Goal: Find contact information: Find contact information

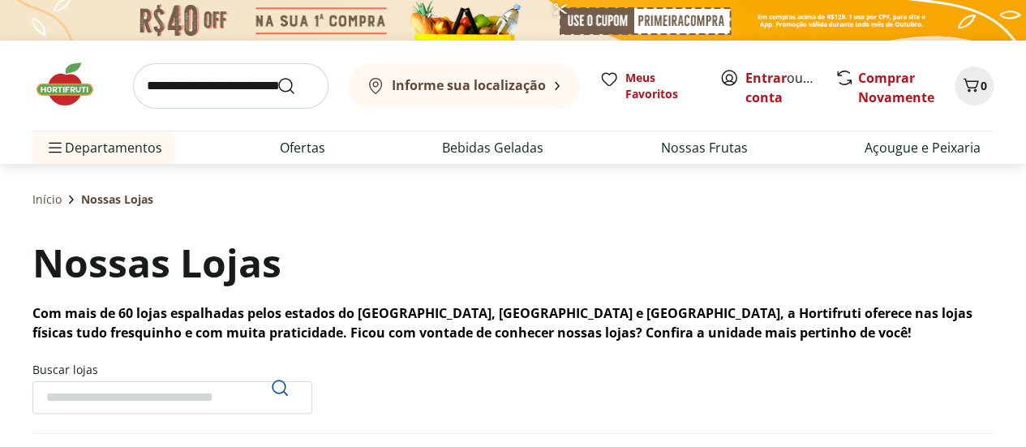
click at [97, 386] on input "Buscar lojas" at bounding box center [172, 397] width 280 height 32
type input "****"
click at [284, 396] on icon "Pesquisar" at bounding box center [279, 387] width 19 height 19
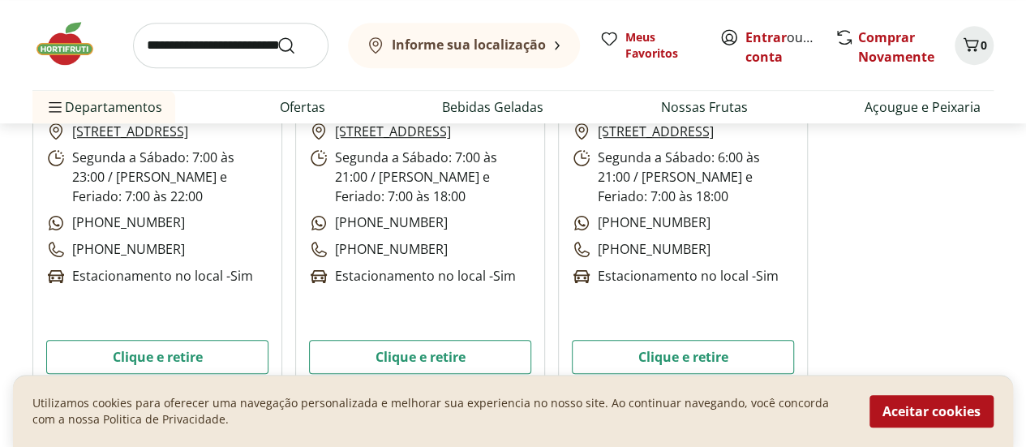
scroll to position [487, 0]
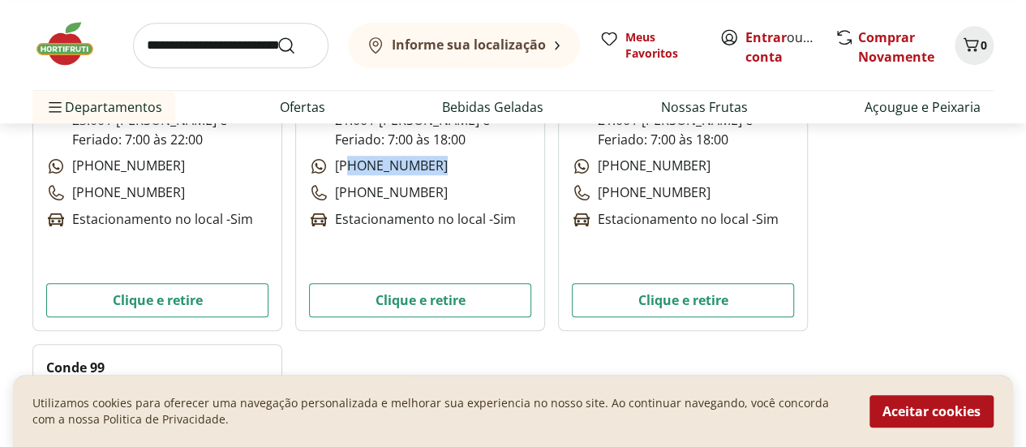
drag, startPoint x: 426, startPoint y: 213, endPoint x: 347, endPoint y: 191, distance: 81.7
click at [347, 191] on div "[STREET_ADDRESS] Segunda a Sábado: 7:00 às 21:00 / Domingo e Feriado: 7:00 às 1…" at bounding box center [420, 147] width 222 height 165
click at [423, 203] on p "[PHONE_NUMBER]" at bounding box center [378, 193] width 139 height 20
drag, startPoint x: 427, startPoint y: 209, endPoint x: 331, endPoint y: 183, distance: 99.2
click at [331, 183] on div "[STREET_ADDRESS] Segunda a Sábado: 7:00 às 21:00 / Domingo e Feriado: 7:00 às 1…" at bounding box center [420, 147] width 222 height 165
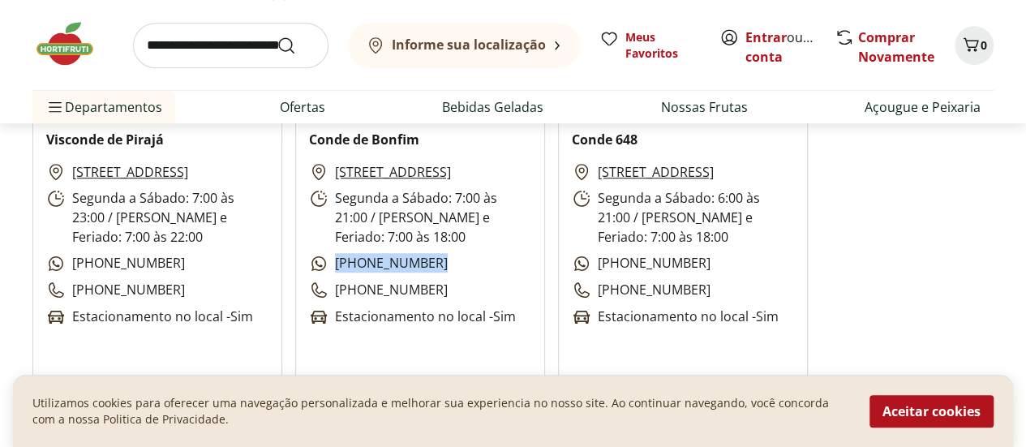
scroll to position [325, 0]
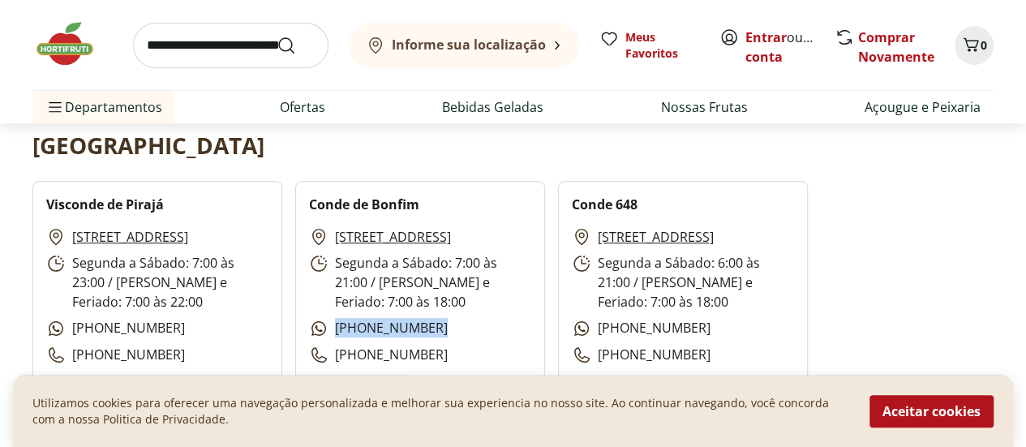
copy p "[PHONE_NUMBER]"
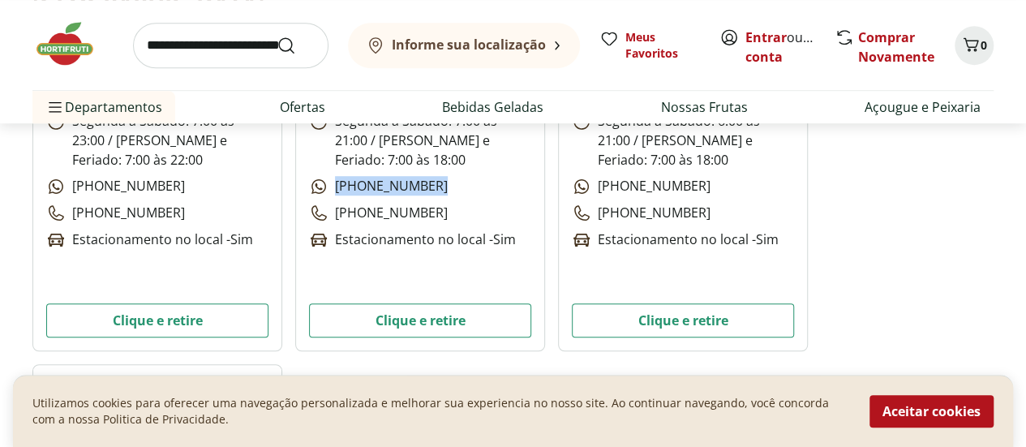
scroll to position [487, 0]
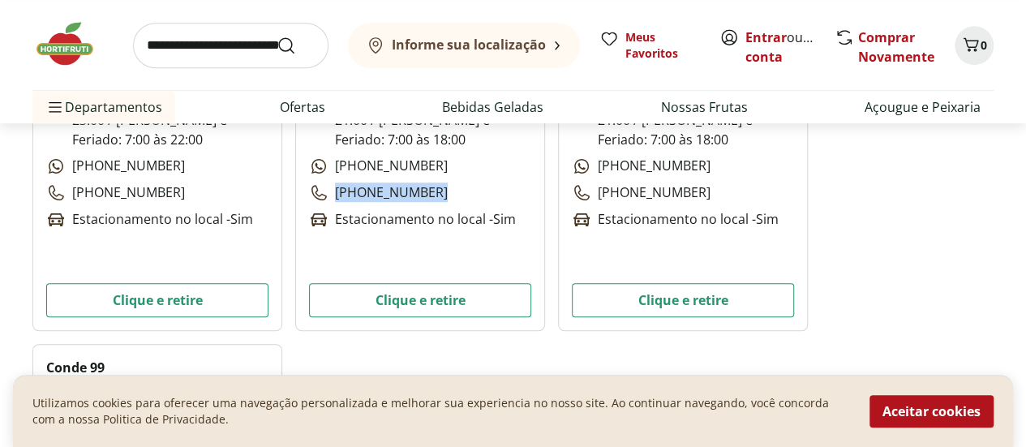
drag, startPoint x: 444, startPoint y: 218, endPoint x: 328, endPoint y: 217, distance: 116.0
click at [328, 217] on div "[STREET_ADDRESS] Segunda a Sábado: 7:00 às 21:00 / Domingo e Feriado: 7:00 às 1…" at bounding box center [420, 147] width 222 height 165
copy p "[PHONE_NUMBER]"
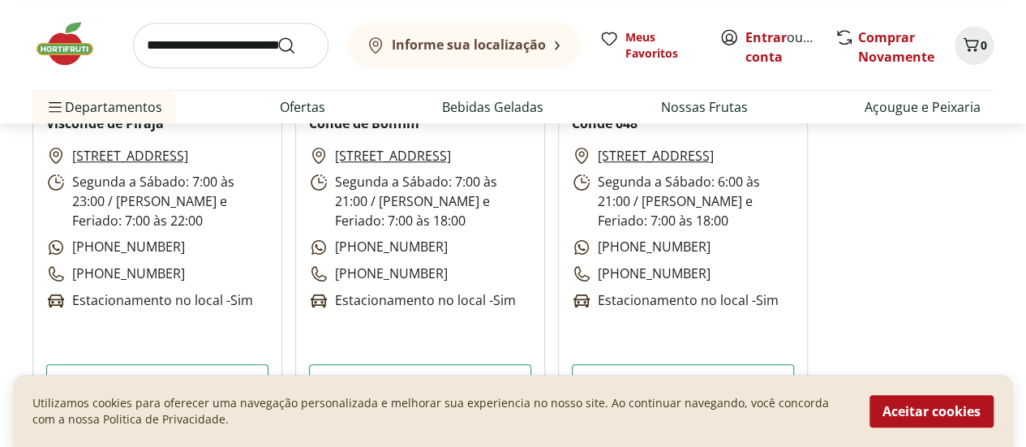
drag, startPoint x: 442, startPoint y: 269, endPoint x: 433, endPoint y: 266, distance: 9.3
click at [433, 266] on div "[STREET_ADDRESS] Segunda a Sábado: 7:00 às 21:00 / Domingo e Feriado: 7:00 às 1…" at bounding box center [420, 228] width 222 height 165
click at [443, 261] on div "[STREET_ADDRESS] Segunda a Sábado: 7:00 às 21:00 / Domingo e Feriado: 7:00 às 1…" at bounding box center [420, 228] width 222 height 165
click at [432, 269] on div "[STREET_ADDRESS] Segunda a Sábado: 7:00 às 21:00 / Domingo e Feriado: 7:00 às 1…" at bounding box center [420, 228] width 222 height 165
drag, startPoint x: 687, startPoint y: 295, endPoint x: 695, endPoint y: 298, distance: 8.7
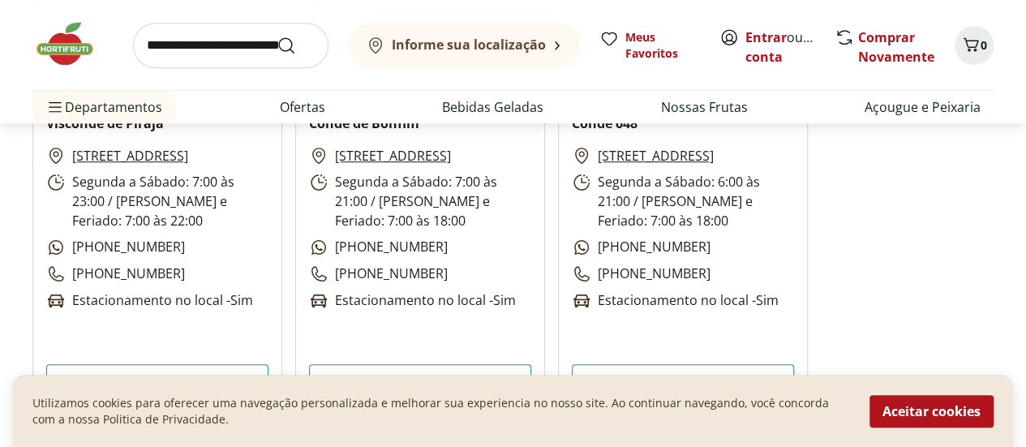
click at [695, 298] on div "[STREET_ADDRESS] Segunda a Sábado: 6:00 às 21:00 / Domingo e Feriado: 7:00 às 1…" at bounding box center [683, 228] width 222 height 165
click at [686, 296] on div "[STREET_ADDRESS] Segunda a Sábado: 6:00 às 21:00 / Domingo e Feriado: 7:00 às 1…" at bounding box center [683, 228] width 222 height 165
copy p "[PHONE_NUMBER]"
drag, startPoint x: 434, startPoint y: 295, endPoint x: 423, endPoint y: 290, distance: 12.1
click at [423, 290] on div "[STREET_ADDRESS] Segunda a Sábado: 7:00 às 21:00 / Domingo e Feriado: 7:00 às 1…" at bounding box center [420, 228] width 222 height 165
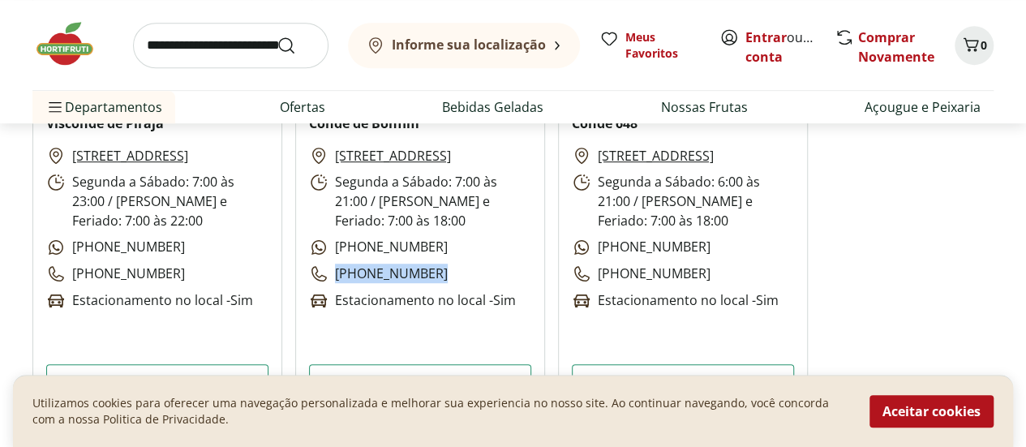
copy p "[PHONE_NUMBER]"
click at [429, 261] on div "[STREET_ADDRESS] Segunda a Sábado: 7:00 às 21:00 / Domingo e Feriado: 7:00 às 1…" at bounding box center [420, 228] width 222 height 165
copy p "[PHONE_NUMBER]"
click at [441, 293] on div "[STREET_ADDRESS] Segunda a Sábado: 7:00 às 21:00 / Domingo e Feriado: 7:00 às 1…" at bounding box center [420, 228] width 222 height 165
drag, startPoint x: 432, startPoint y: 299, endPoint x: 341, endPoint y: 262, distance: 98.2
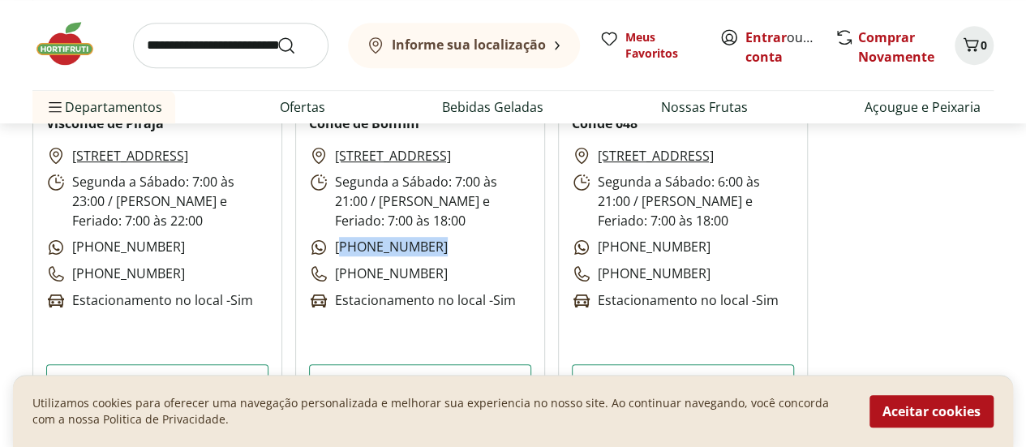
click at [341, 262] on div "[STREET_ADDRESS] Segunda a Sábado: 7:00 às 21:00 / Domingo e Feriado: 7:00 às 1…" at bounding box center [420, 228] width 222 height 165
click at [462, 295] on div "[STREET_ADDRESS] Segunda a Sábado: 7:00 às 21:00 / Domingo e Feriado: 7:00 às 1…" at bounding box center [420, 228] width 222 height 165
drag, startPoint x: 442, startPoint y: 296, endPoint x: 335, endPoint y: 271, distance: 110.0
click at [335, 271] on div "[STREET_ADDRESS] Segunda a Sábado: 7:00 às 21:00 / Domingo e Feriado: 7:00 às 1…" at bounding box center [420, 228] width 222 height 165
copy div "[PHONE_NUMBER] [PHONE_NUMBER]"
